Goal: Navigation & Orientation: Find specific page/section

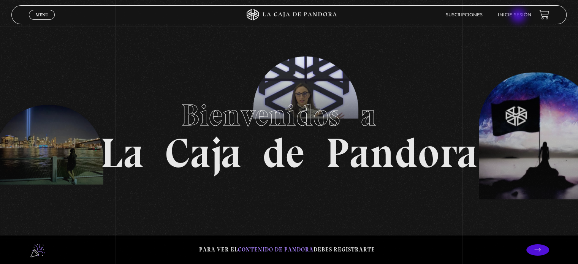
click at [520, 16] on link "Inicie sesión" at bounding box center [514, 15] width 33 height 5
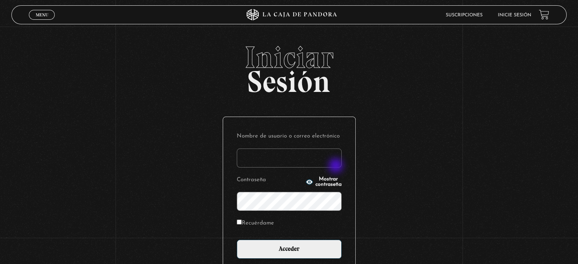
type input "montesita0414@hotmail.com"
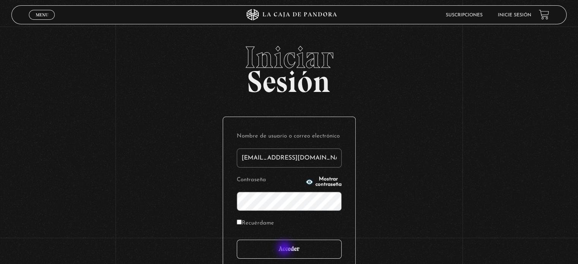
click at [285, 249] on input "Acceder" at bounding box center [289, 249] width 105 height 19
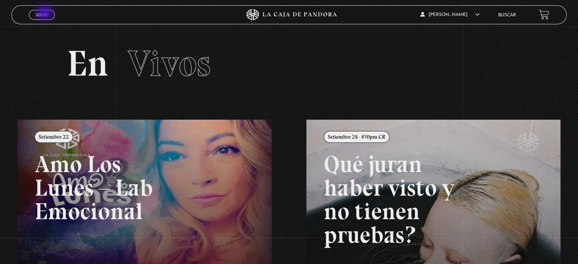
click at [45, 14] on span "Menu" at bounding box center [42, 15] width 13 height 5
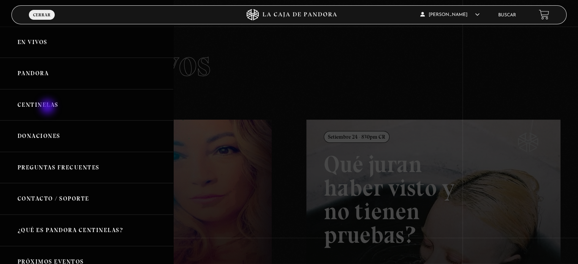
click at [48, 108] on link "Centinelas" at bounding box center [86, 105] width 173 height 32
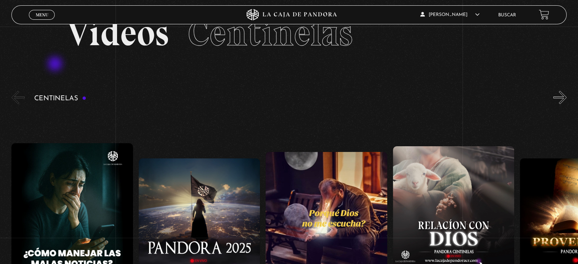
scroll to position [114, 0]
